Goal: Task Accomplishment & Management: Use online tool/utility

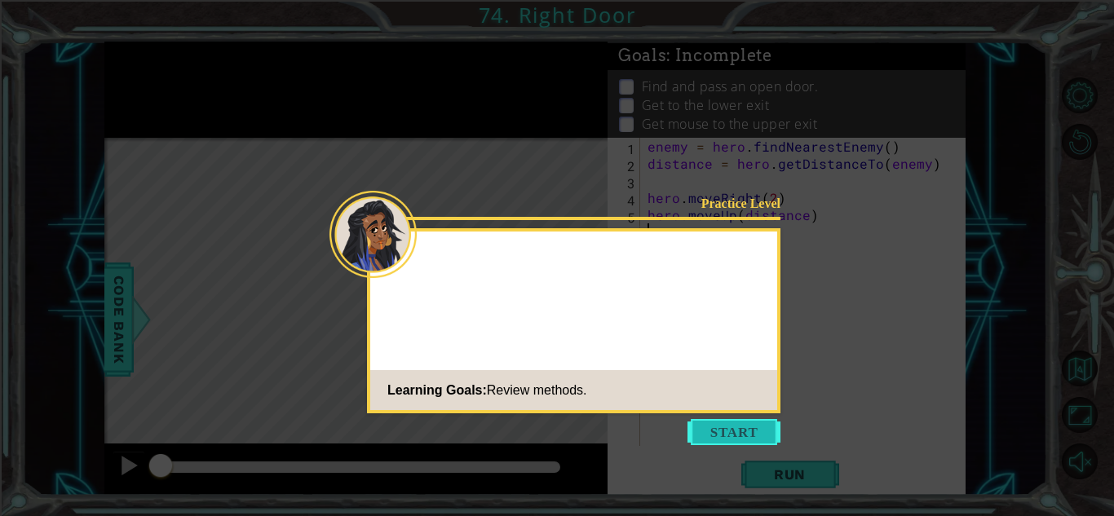
click at [726, 434] on button "Start" at bounding box center [733, 432] width 93 height 26
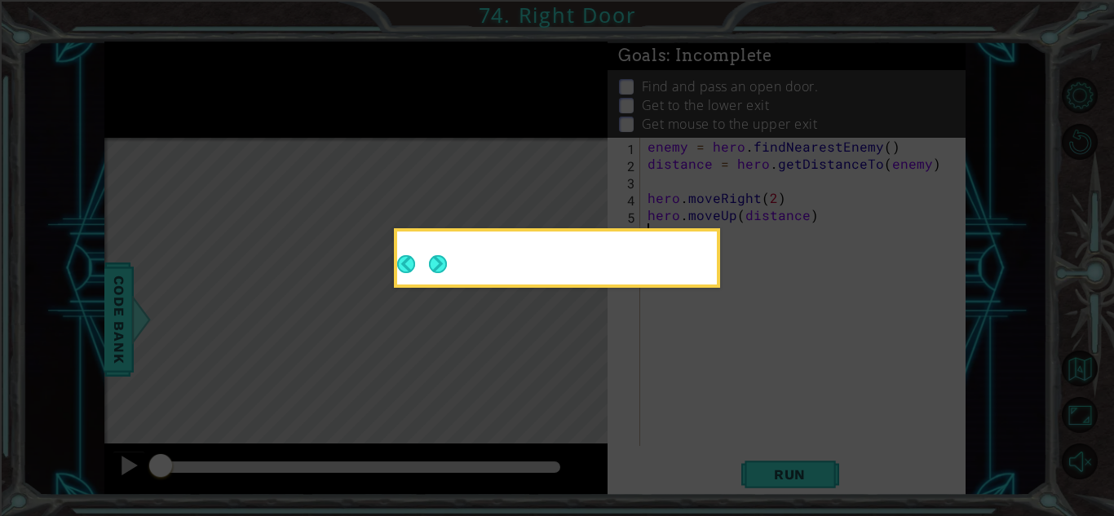
click at [450, 258] on div at bounding box center [557, 261] width 320 height 46
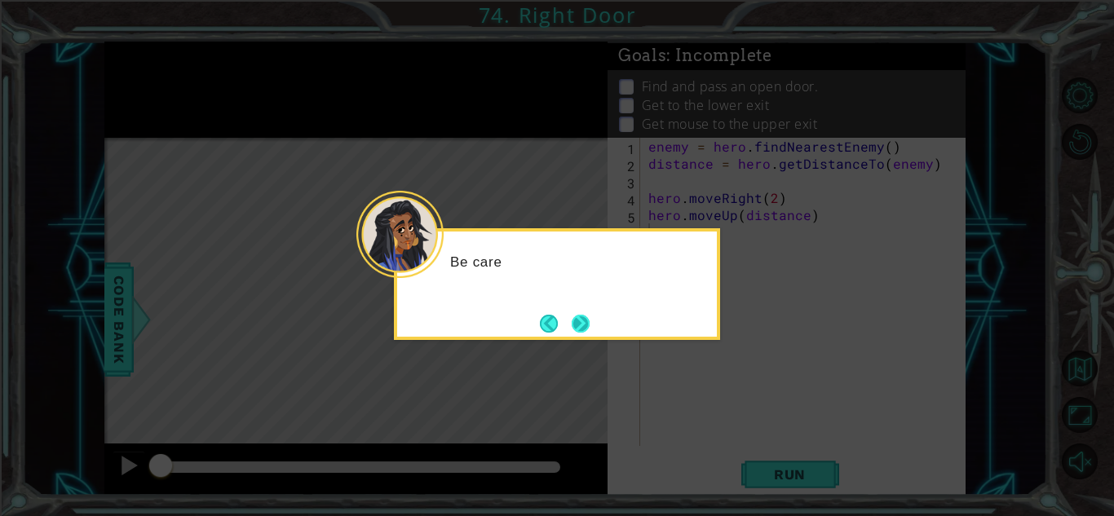
click at [587, 330] on button "Next" at bounding box center [581, 324] width 18 height 18
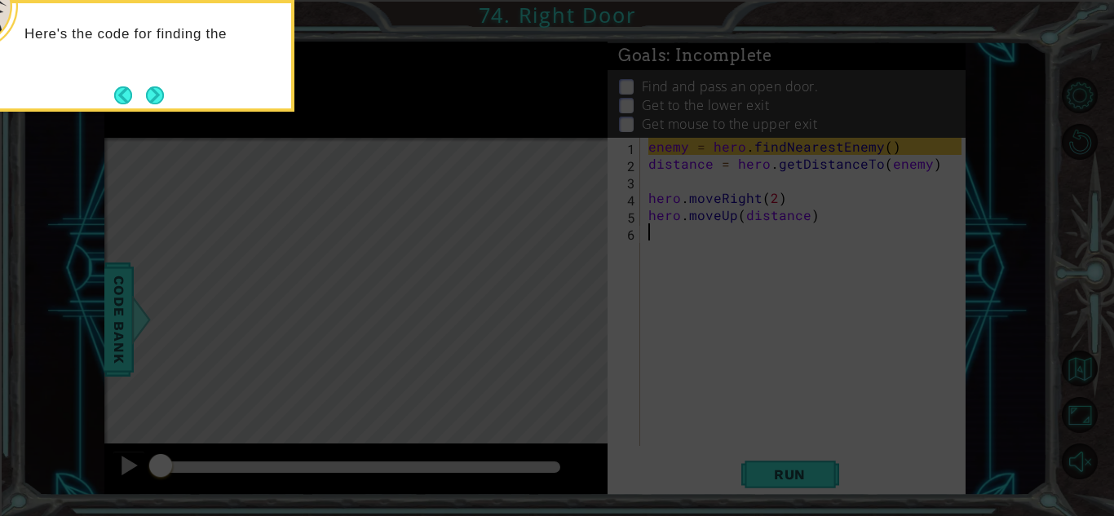
click at [174, 94] on div "Here's the code for finding the" at bounding box center [131, 56] width 326 height 112
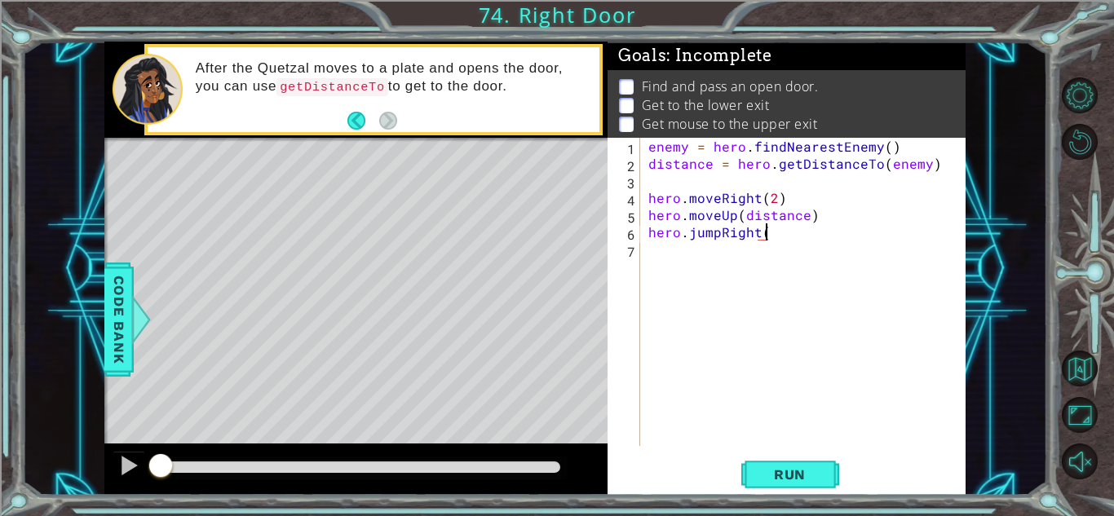
scroll to position [0, 7]
type textarea "hero.jumpRight()"
click at [819, 474] on span "Run" at bounding box center [790, 474] width 64 height 16
